Goal: Information Seeking & Learning: Check status

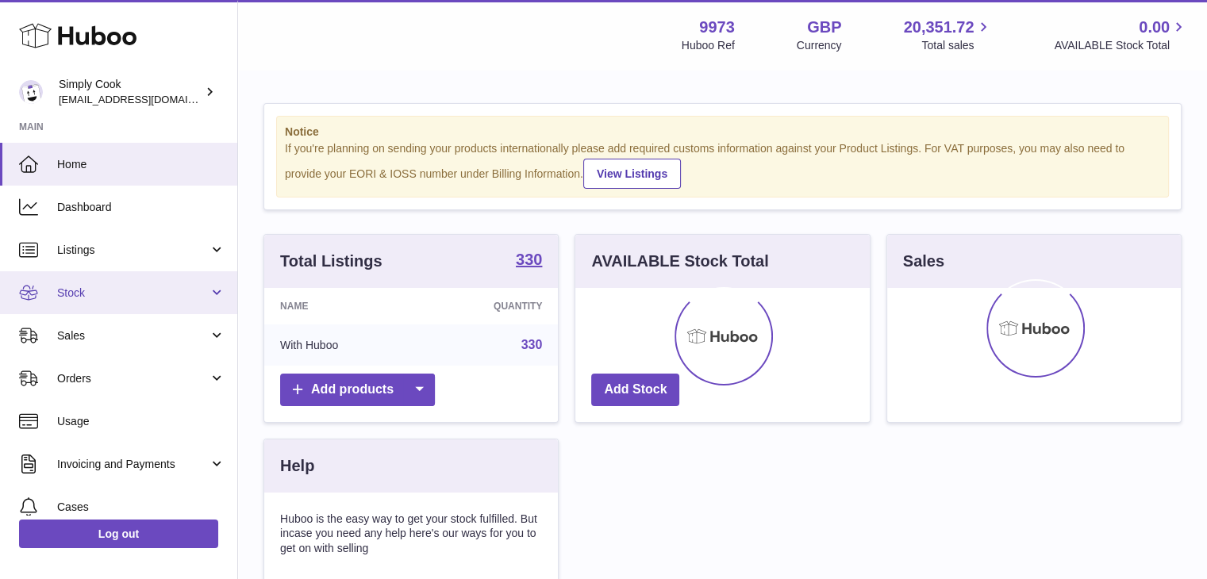
click at [175, 294] on span "Stock" at bounding box center [133, 293] width 152 height 15
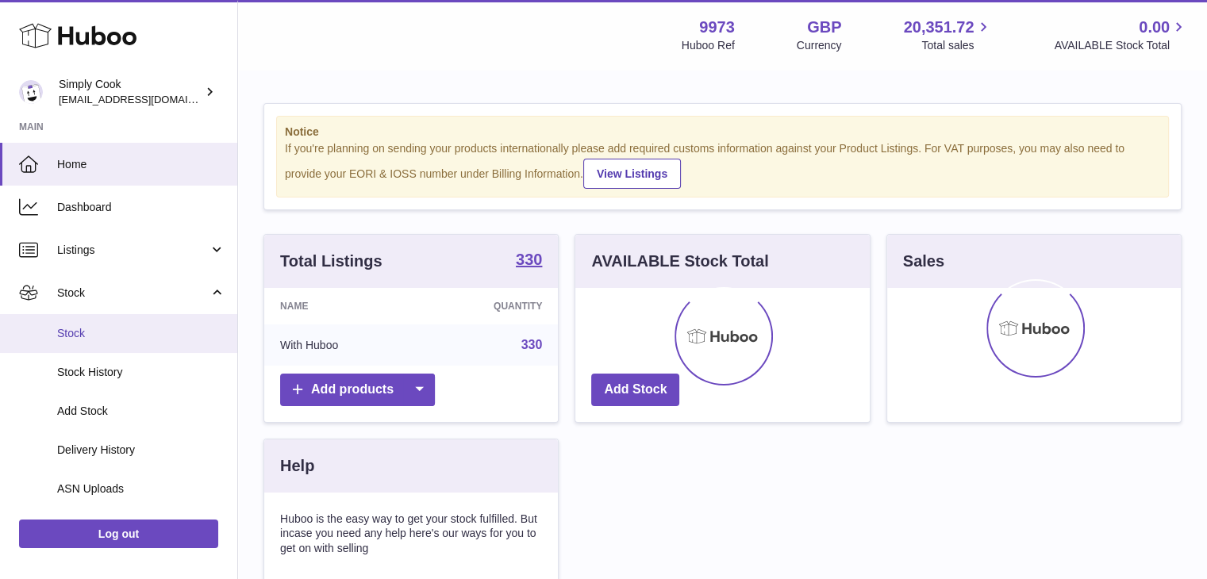
click at [188, 336] on span "Stock" at bounding box center [141, 333] width 168 height 15
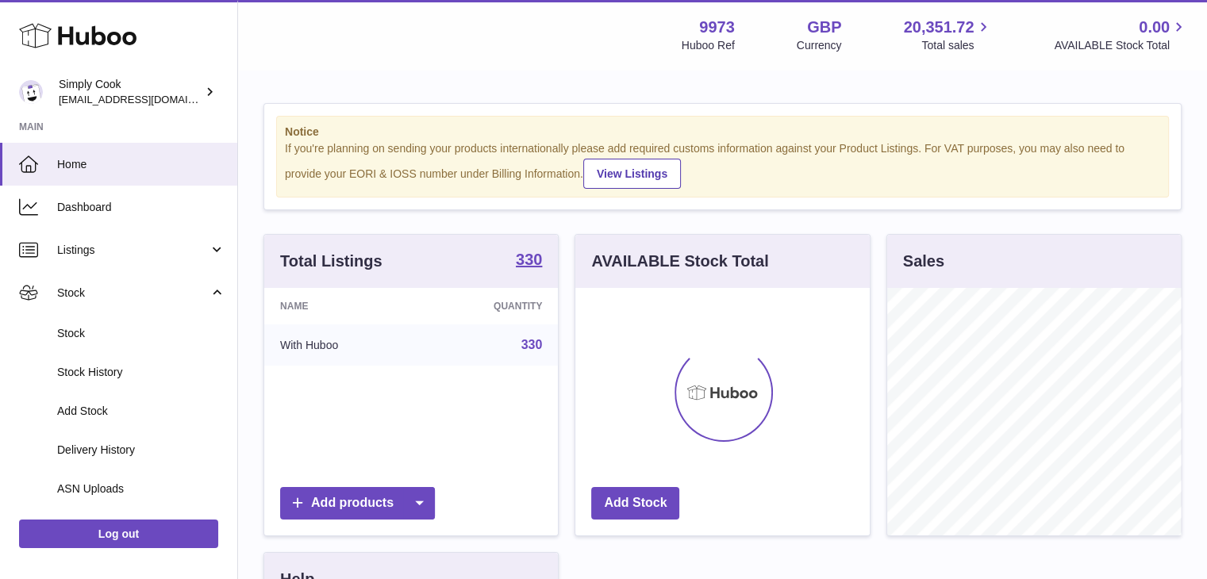
scroll to position [248, 294]
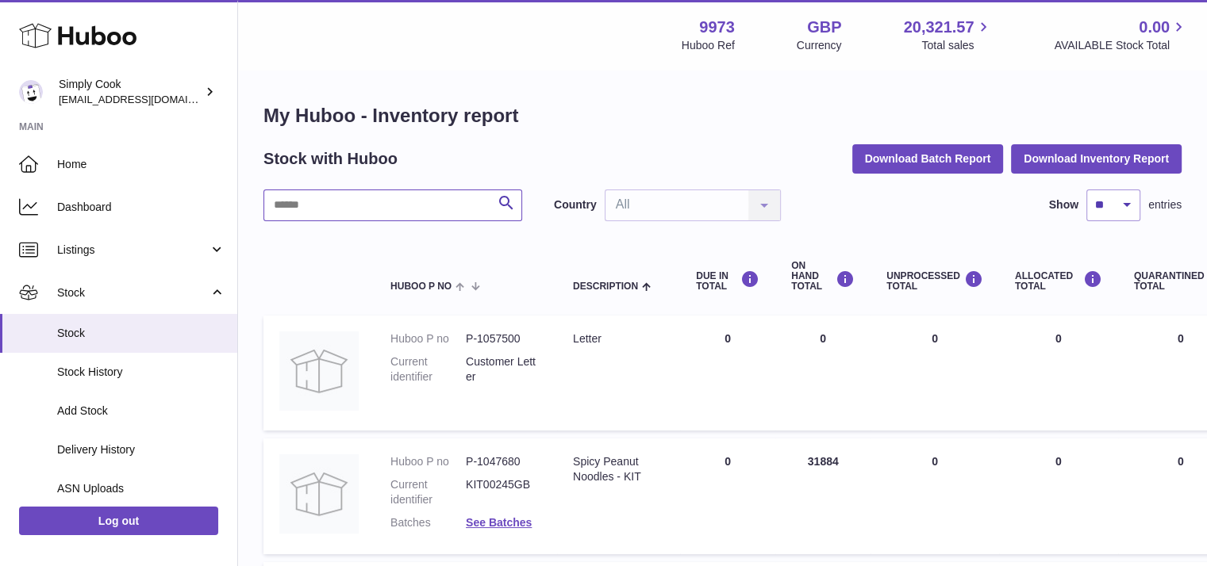
click at [424, 218] on input "text" at bounding box center [392, 206] width 259 height 32
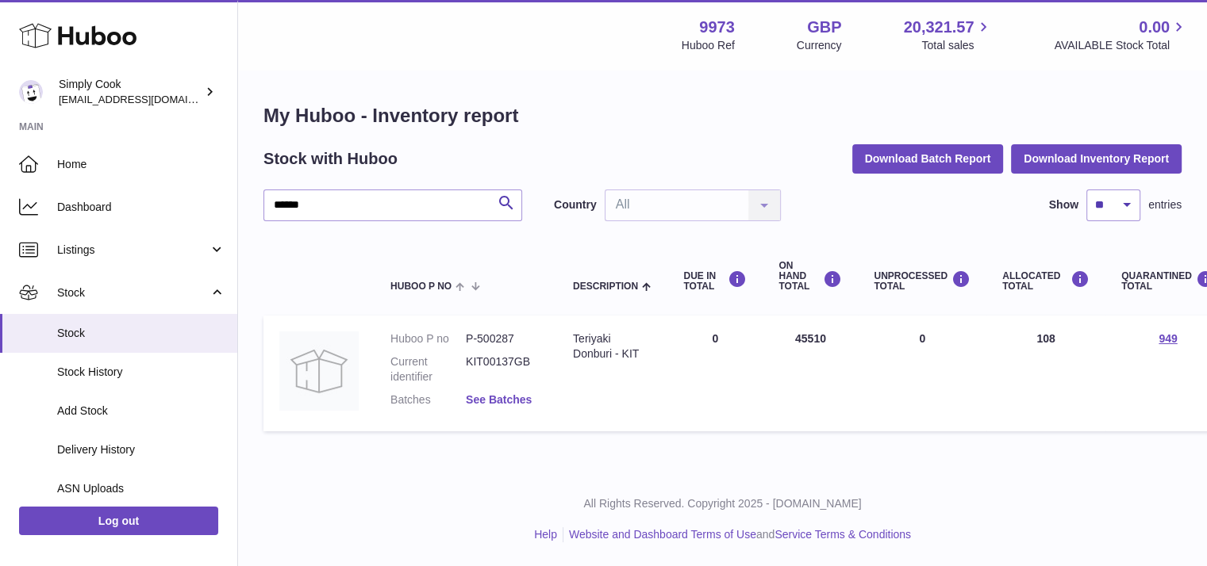
click at [520, 403] on link "See Batches" at bounding box center [499, 399] width 66 height 13
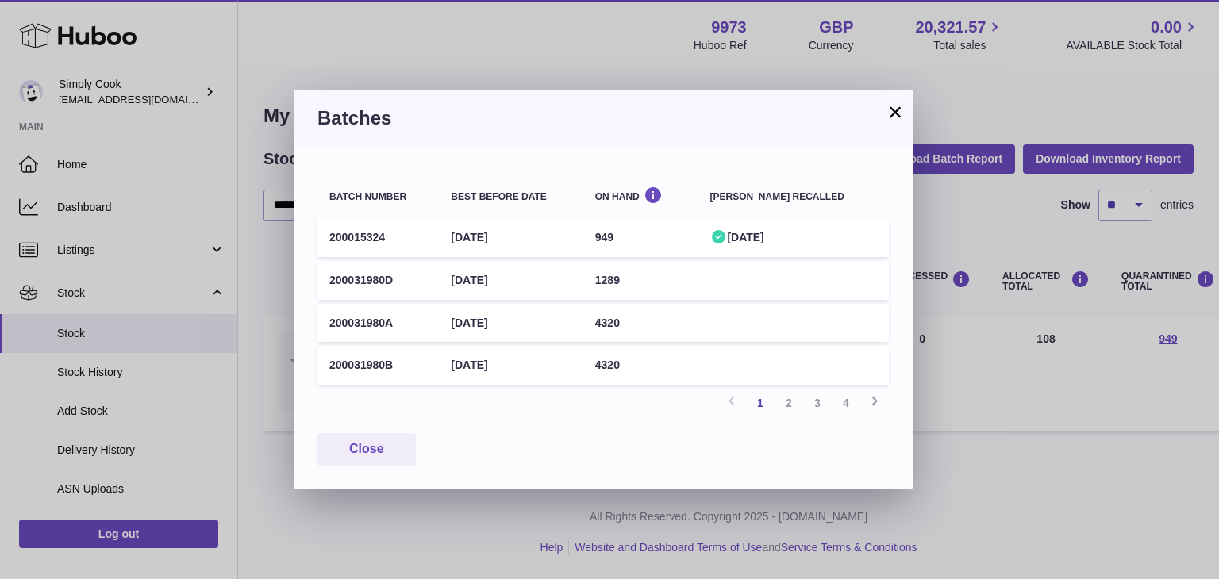
click at [895, 115] on button "×" at bounding box center [894, 111] width 19 height 19
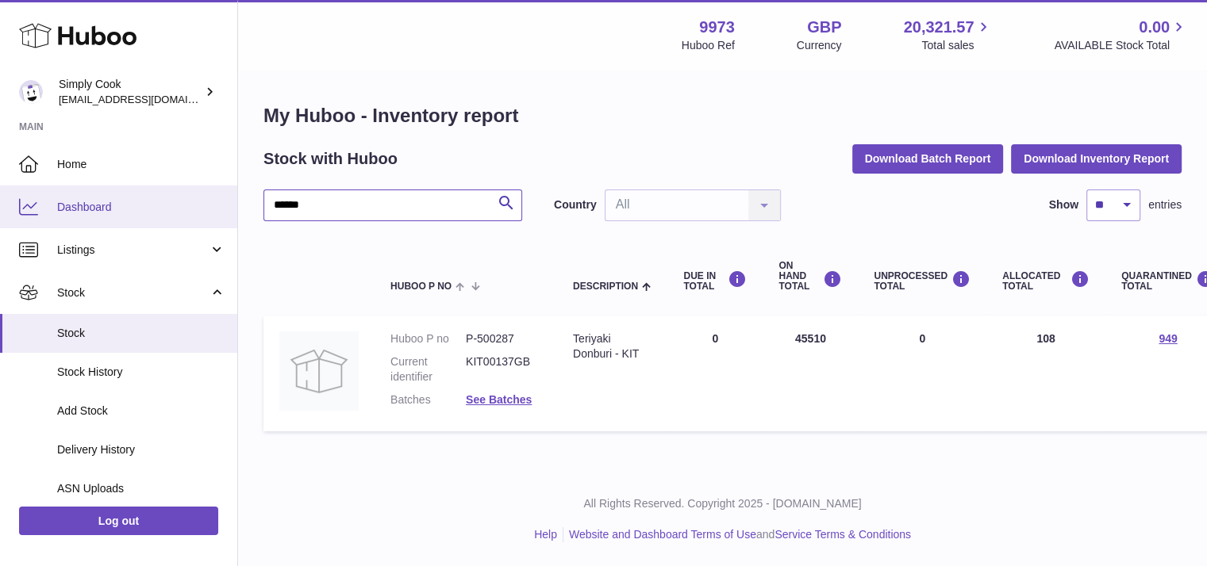
drag, startPoint x: 346, startPoint y: 201, endPoint x: 0, endPoint y: 198, distance: 345.9
click at [0, 198] on div "Huboo Simply Cook internalAdmin-9973@internal.huboo.com Main Home Dashboard Lis…" at bounding box center [603, 283] width 1207 height 566
paste input "text"
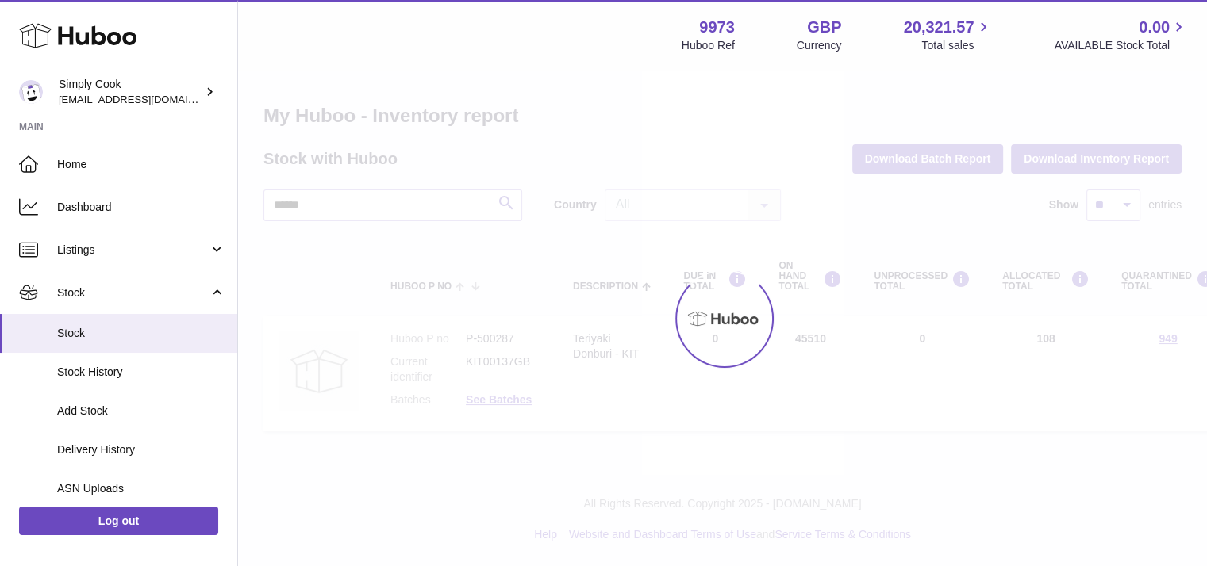
click at [383, 210] on div at bounding box center [722, 318] width 969 height 495
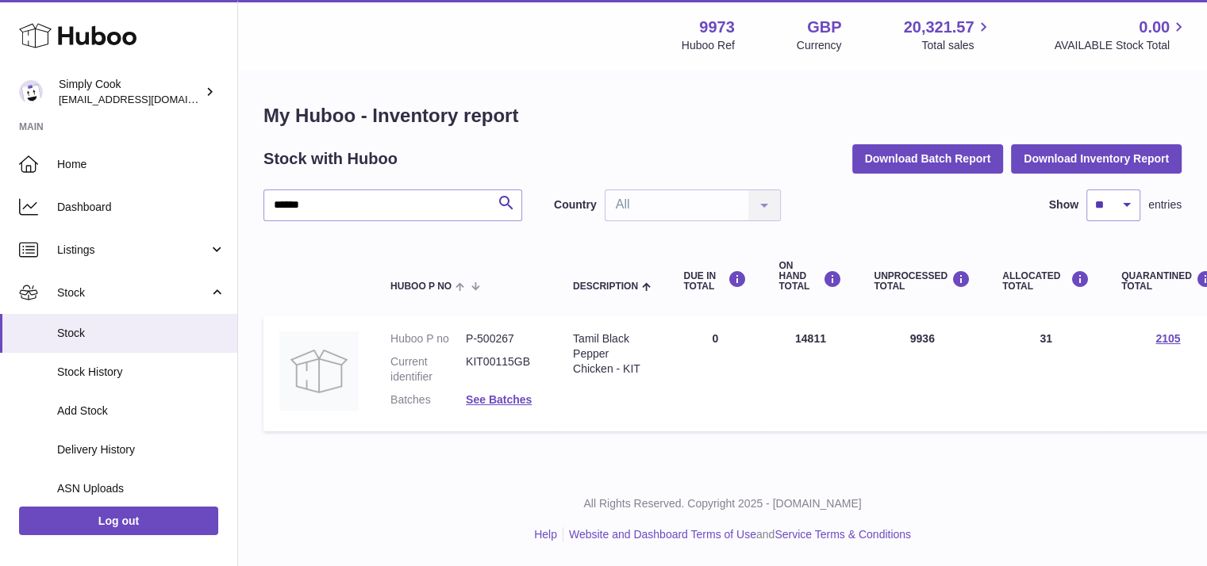
click at [331, 184] on div "My Huboo - Inventory report Stock with Huboo Download Batch Report Download Inv…" at bounding box center [722, 271] width 918 height 336
click at [343, 198] on input "******" at bounding box center [392, 206] width 259 height 32
click at [514, 401] on link "See Batches" at bounding box center [499, 399] width 66 height 13
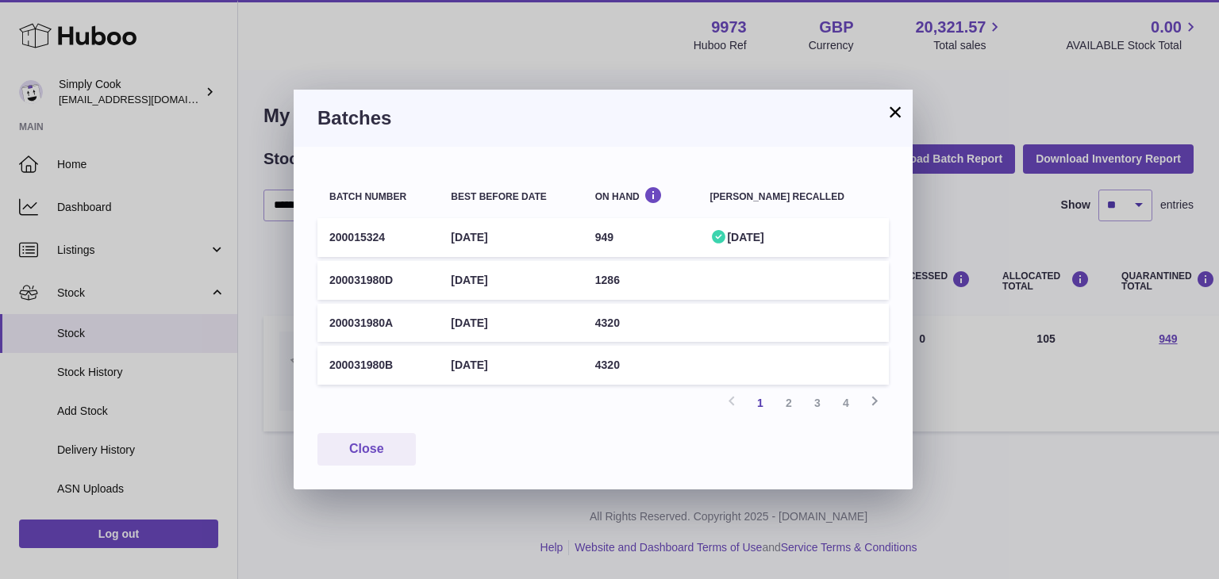
click at [902, 117] on button "×" at bounding box center [894, 111] width 19 height 19
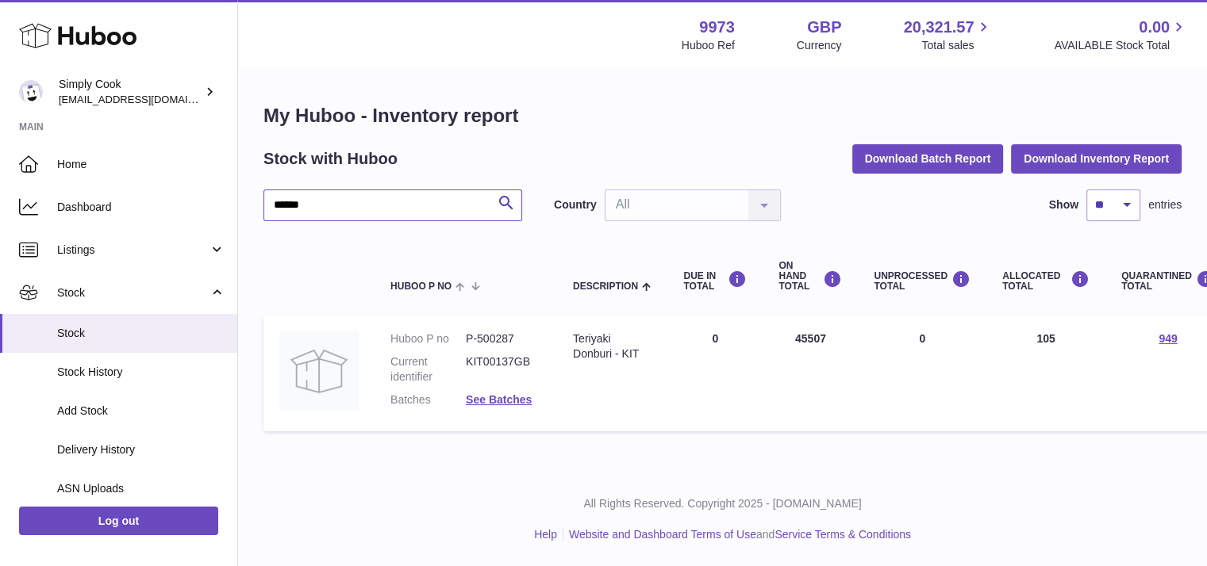
click at [357, 207] on input "******" at bounding box center [392, 206] width 259 height 32
click at [512, 397] on link "See Batches" at bounding box center [499, 399] width 66 height 13
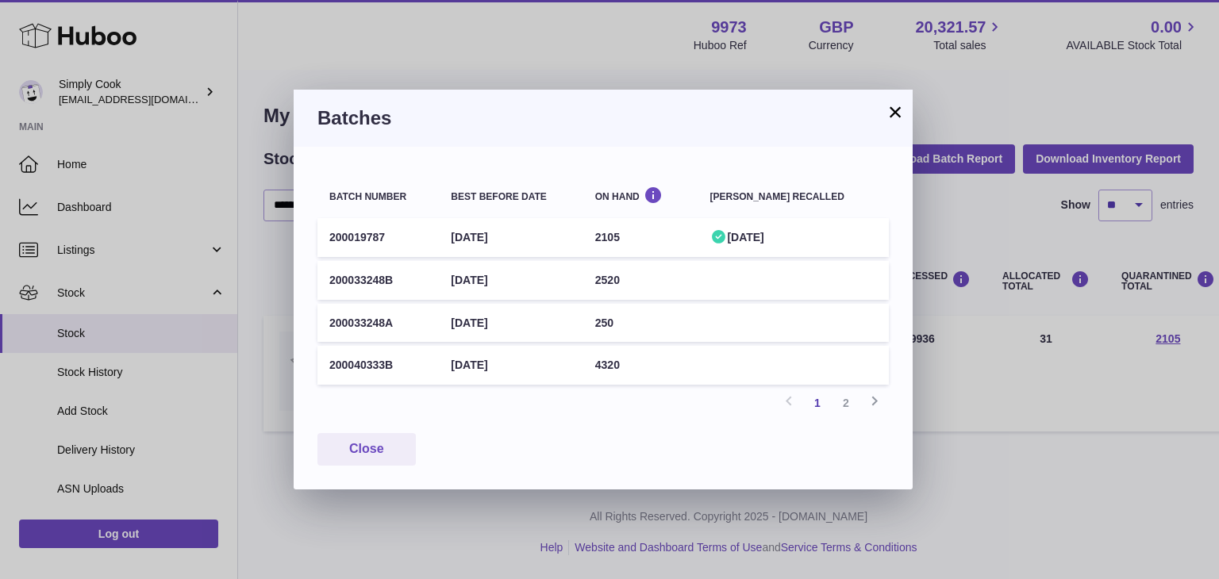
click at [892, 107] on button "×" at bounding box center [894, 111] width 19 height 19
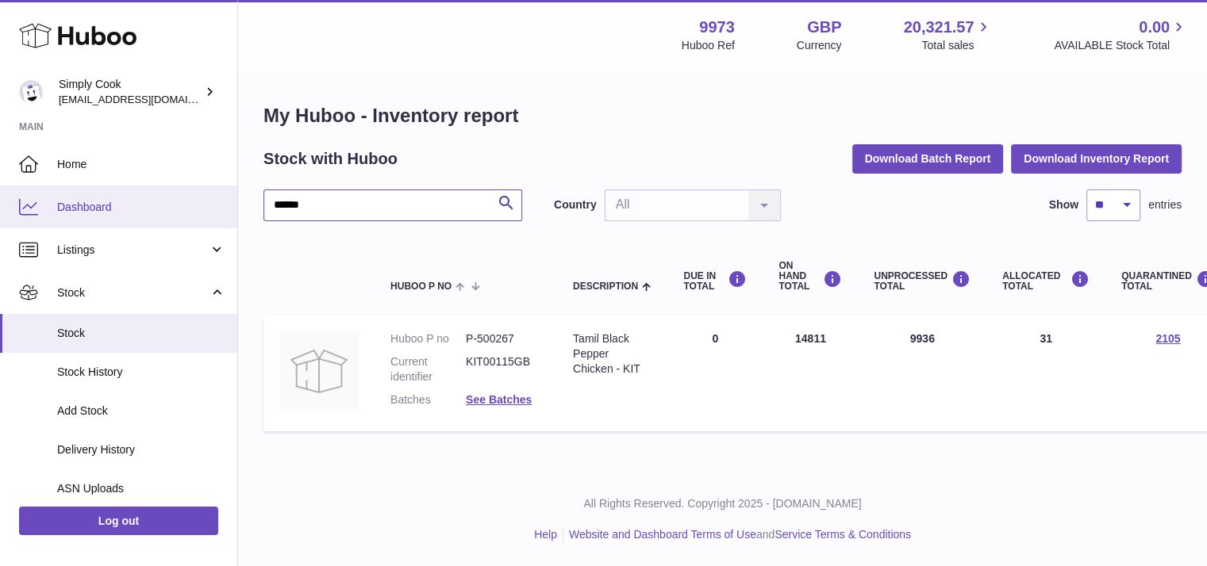
drag, startPoint x: 320, startPoint y: 208, endPoint x: 182, endPoint y: 198, distance: 138.4
click at [187, 199] on div "Huboo Simply Cook internalAdmin-9973@internal.huboo.com Main Home Dashboard Lis…" at bounding box center [603, 283] width 1207 height 566
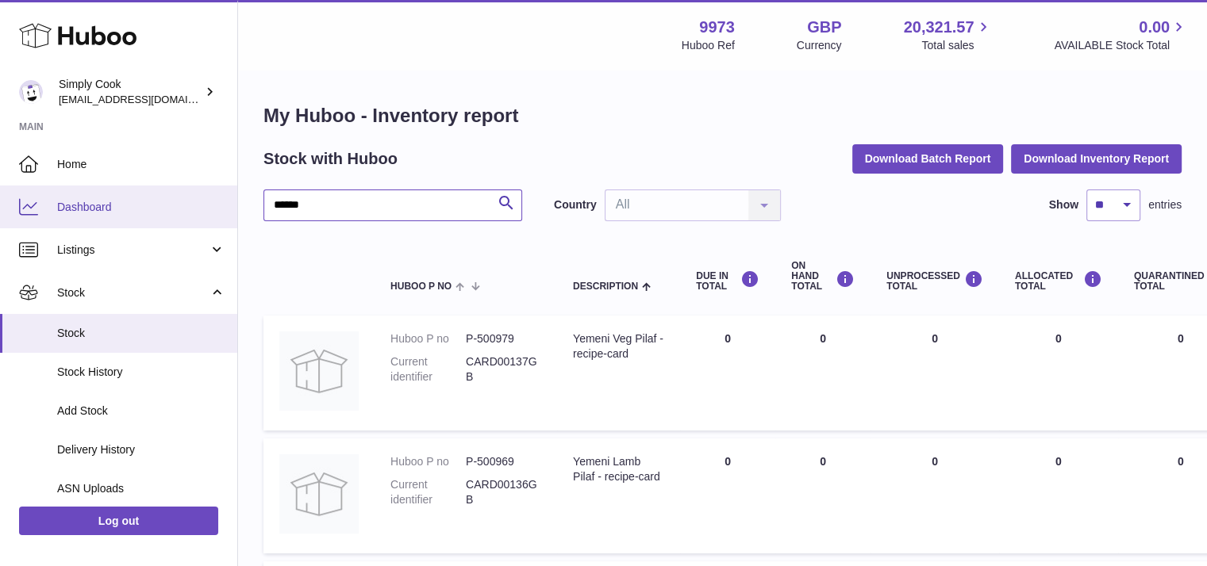
type input "******"
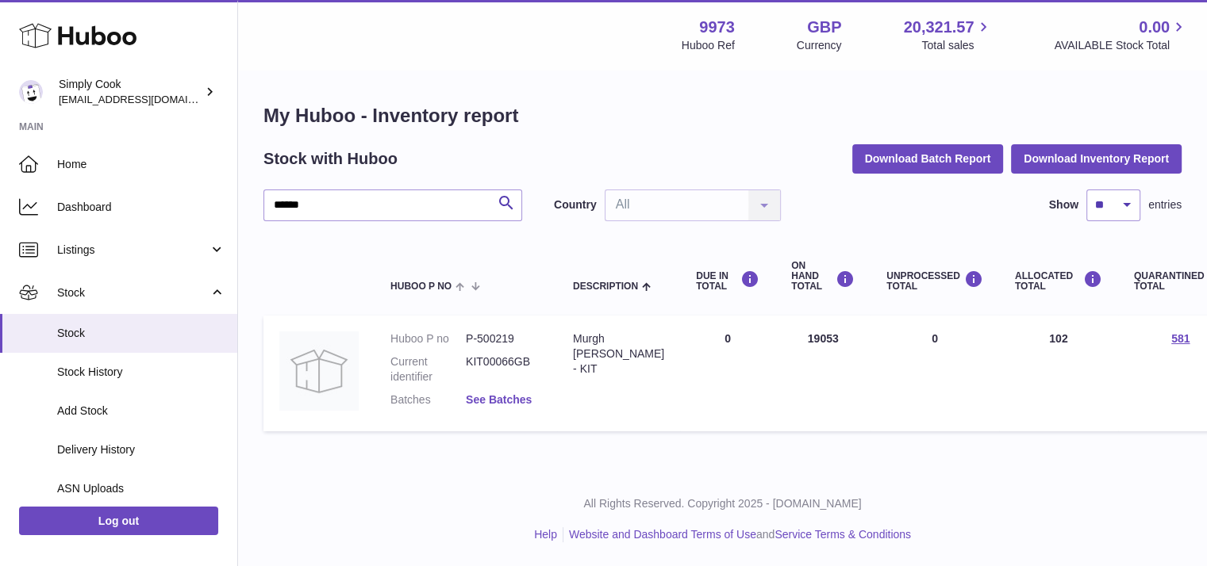
click at [513, 404] on link "See Batches" at bounding box center [499, 399] width 66 height 13
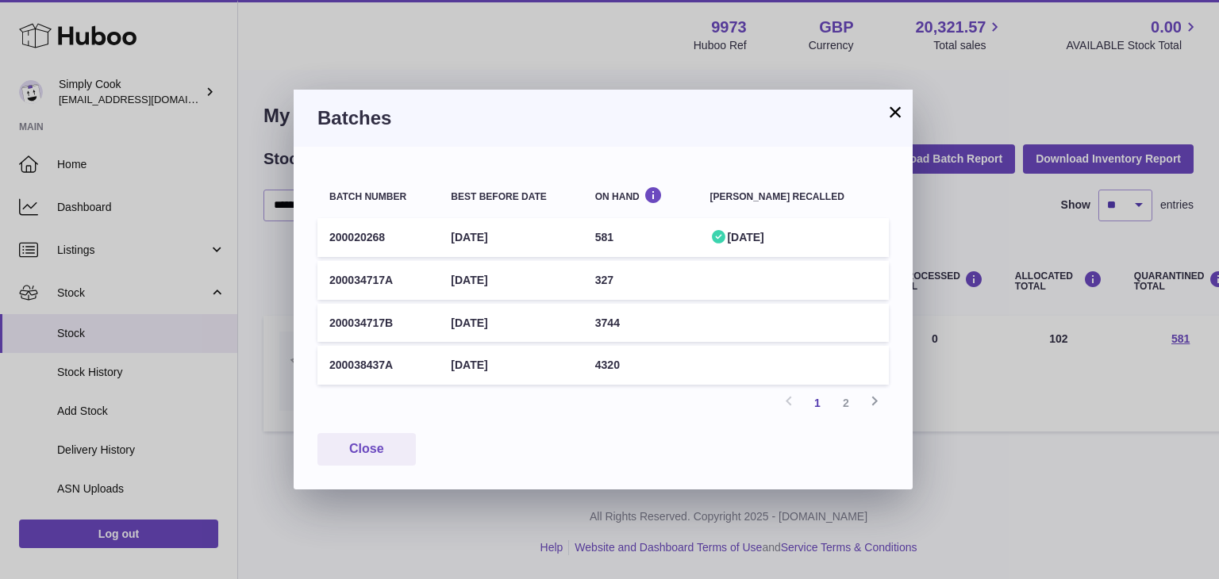
click at [897, 102] on button "×" at bounding box center [894, 111] width 19 height 19
